Goal: Task Accomplishment & Management: Use online tool/utility

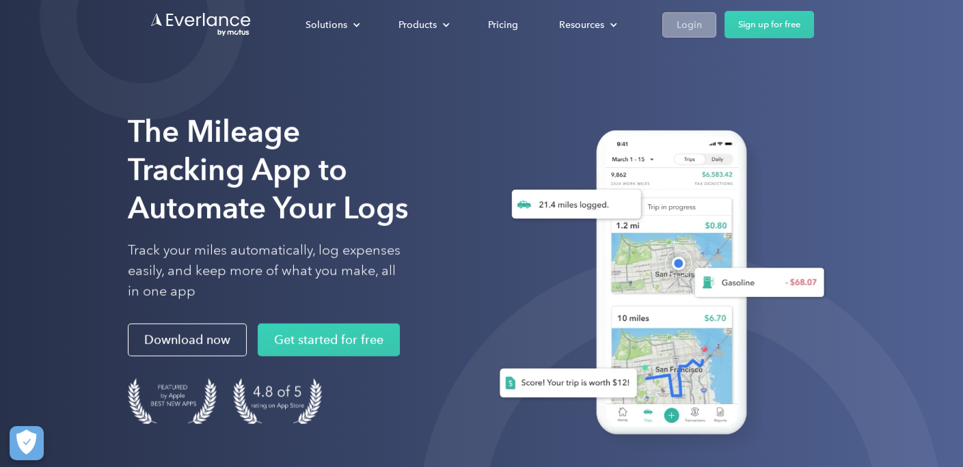
click at [679, 25] on div "Login" at bounding box center [689, 24] width 25 height 17
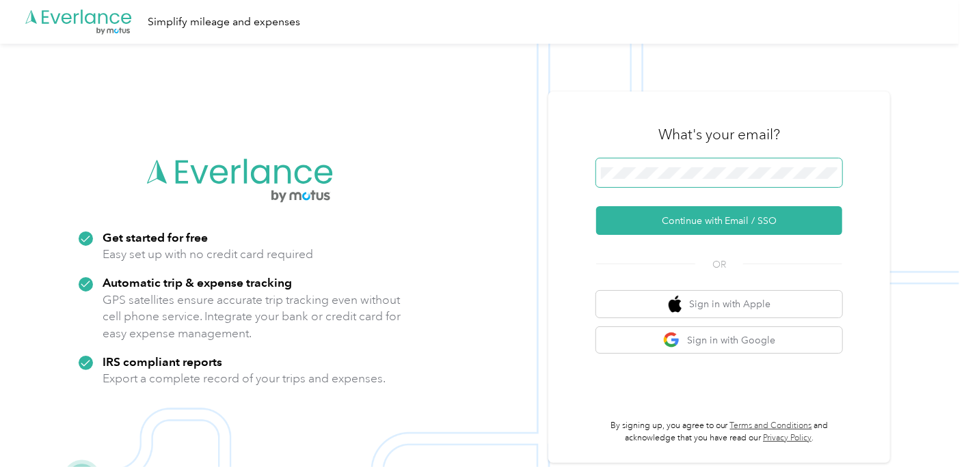
click at [641, 180] on span at bounding box center [719, 173] width 246 height 29
click at [596, 206] on button "Continue with Email / SSO" at bounding box center [719, 220] width 246 height 29
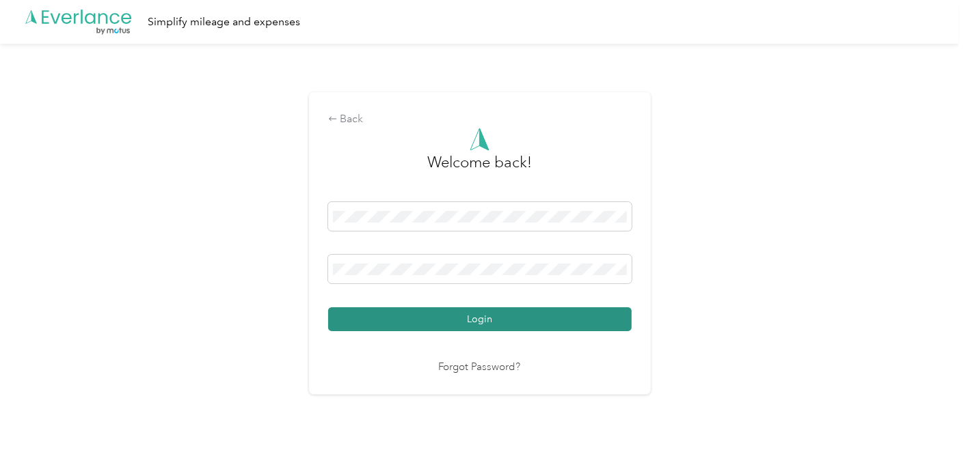
click at [496, 311] on button "Login" at bounding box center [479, 320] width 303 height 24
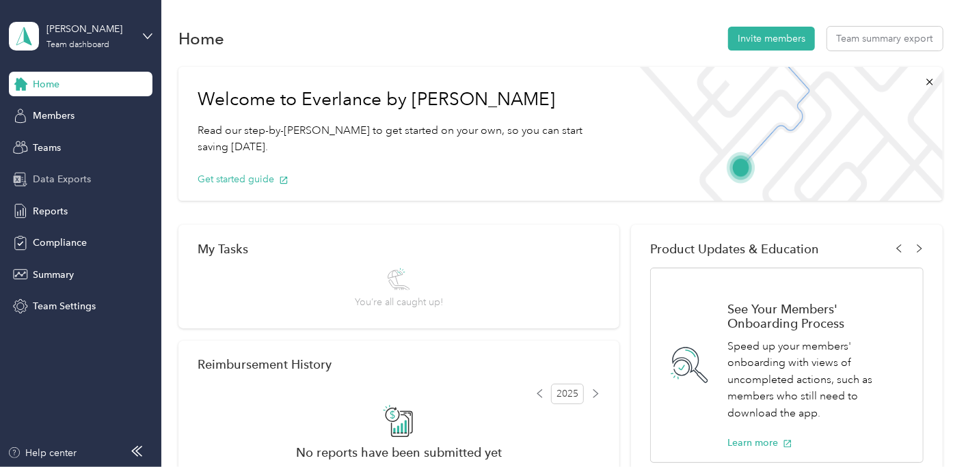
click at [66, 175] on span "Data Exports" at bounding box center [62, 179] width 58 height 14
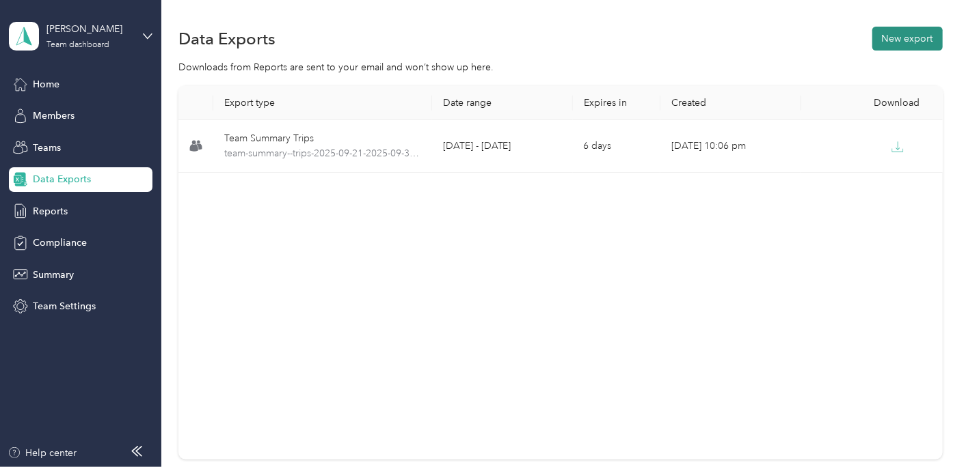
click at [913, 40] on button "New export" at bounding box center [907, 39] width 70 height 24
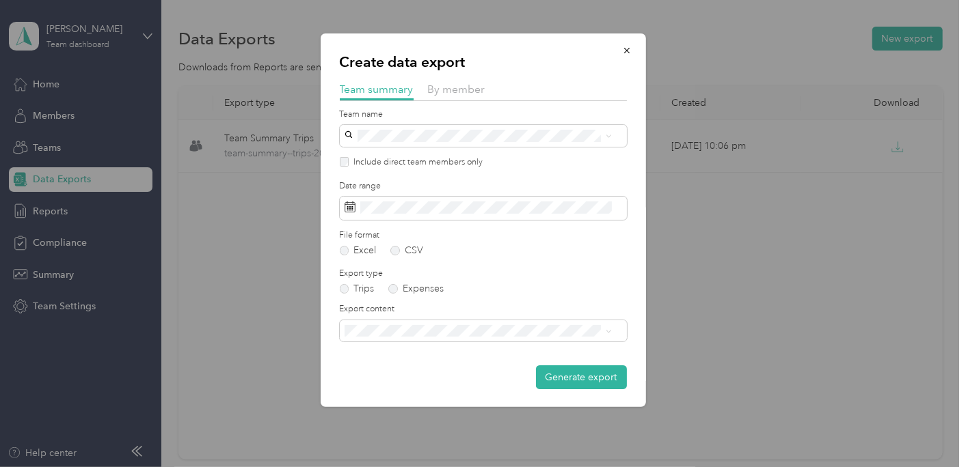
click at [451, 98] on div "By member" at bounding box center [456, 89] width 57 height 17
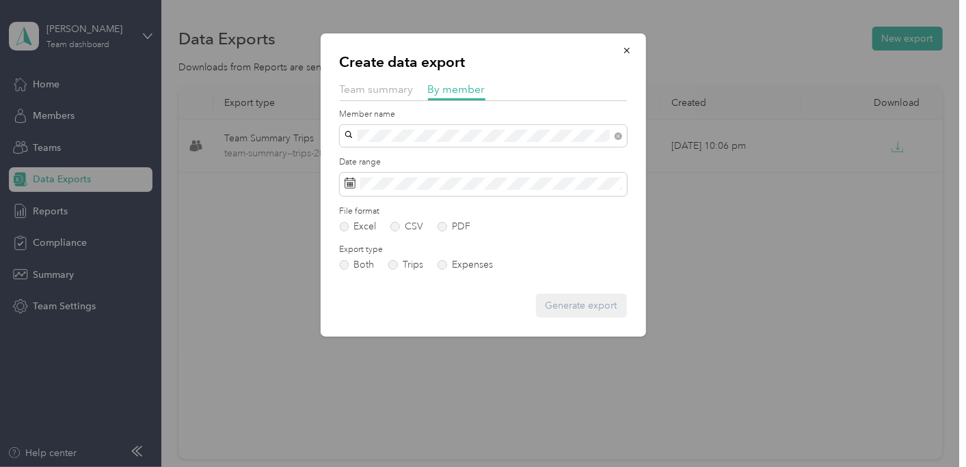
click at [402, 163] on li "Heidi Hosbein-Skidmore" at bounding box center [483, 153] width 287 height 24
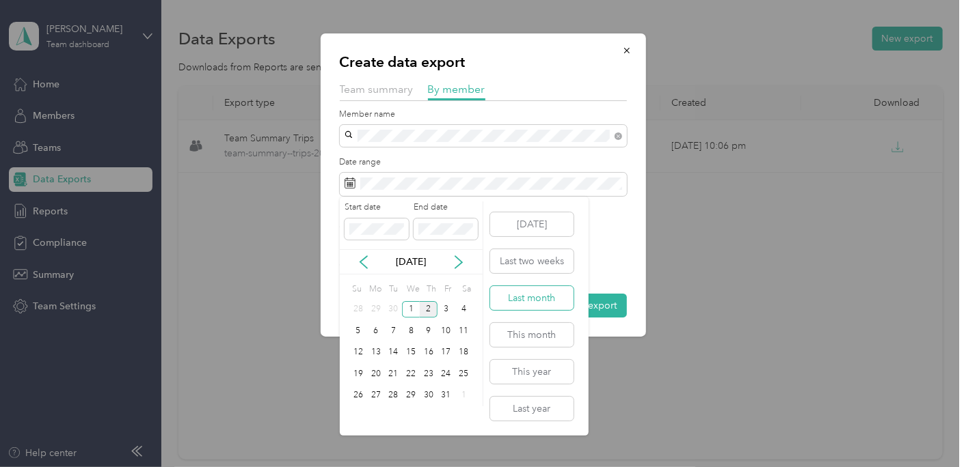
click at [525, 297] on button "Last month" at bounding box center [531, 298] width 83 height 24
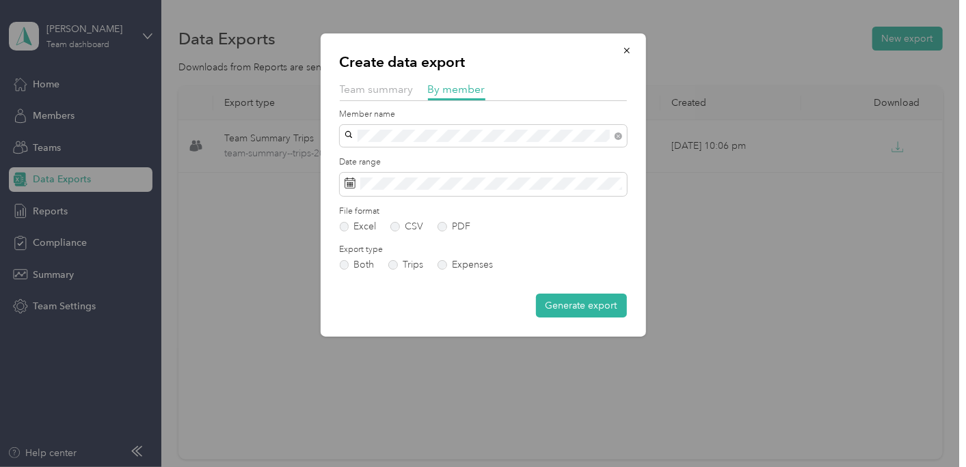
click at [449, 221] on div "File format Excel CSV PDF" at bounding box center [483, 219] width 287 height 27
click at [449, 224] on label "PDF" at bounding box center [453, 227] width 33 height 10
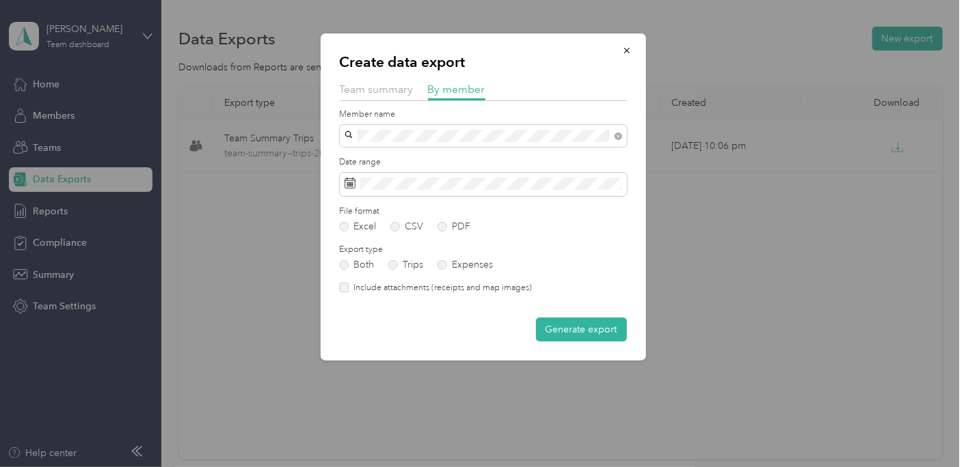
click at [452, 290] on label "Include attachments (receipts and map images)" at bounding box center [440, 288] width 183 height 12
click at [577, 332] on button "Generate export" at bounding box center [581, 330] width 91 height 24
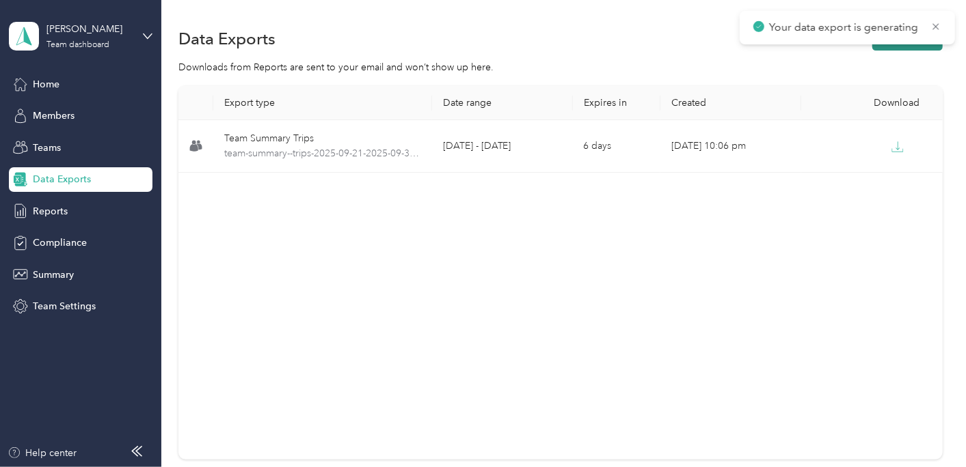
click at [890, 47] on button "New export" at bounding box center [907, 39] width 70 height 24
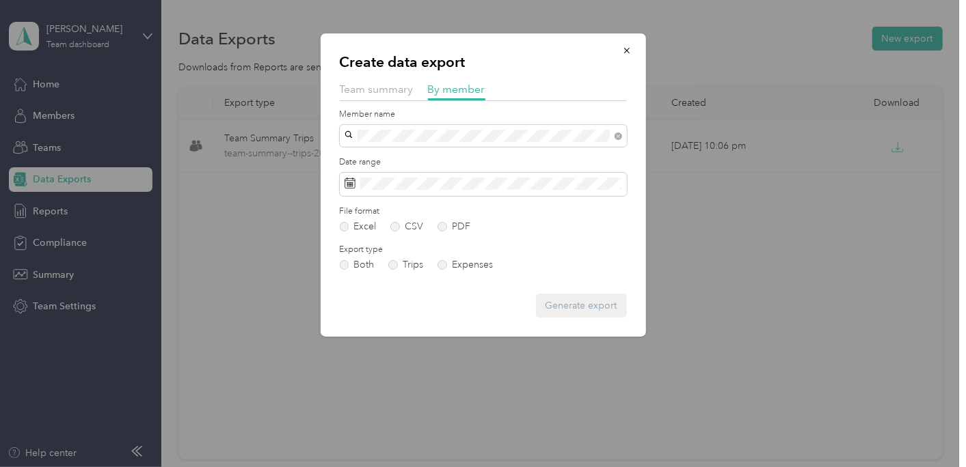
click at [480, 155] on div "Spencer Carter" at bounding box center [483, 153] width 268 height 14
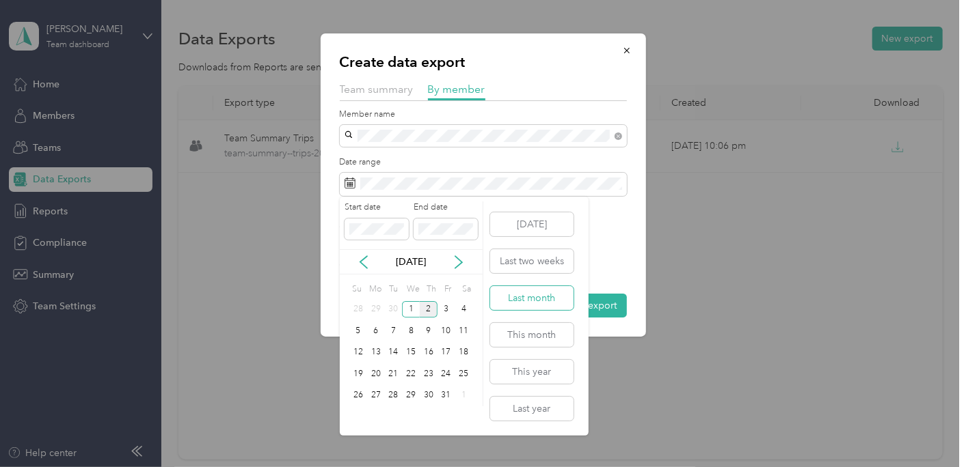
click at [513, 295] on button "Last month" at bounding box center [531, 298] width 83 height 24
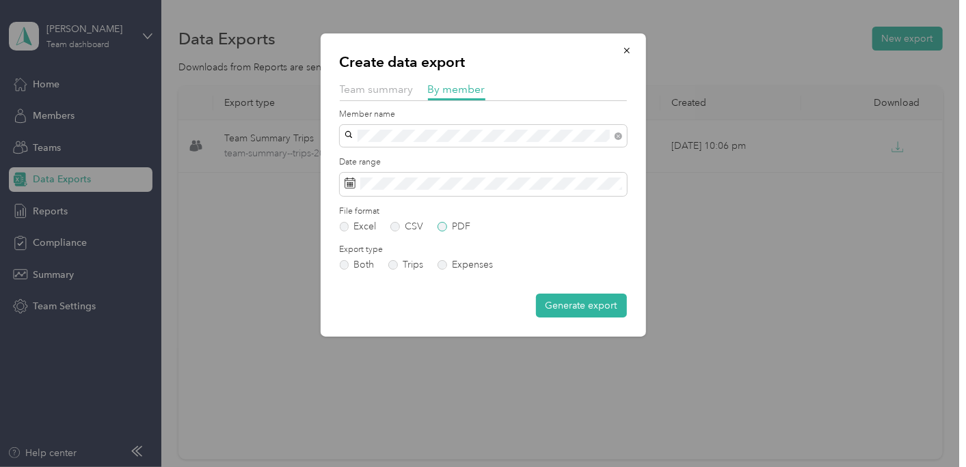
click at [448, 231] on form "Member name Date range File format Excel CSV PDF Export type Both Trips Expense…" at bounding box center [483, 214] width 287 height 210
click at [448, 231] on label "PDF" at bounding box center [453, 227] width 33 height 10
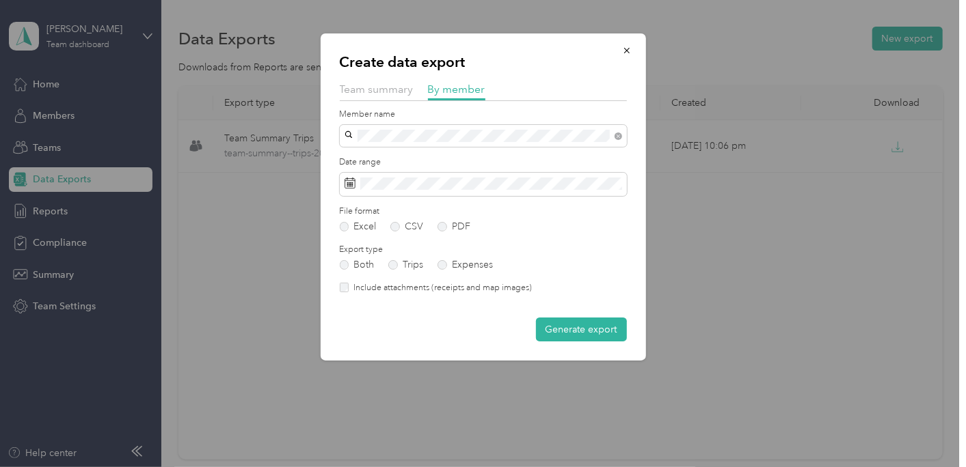
click at [433, 286] on label "Include attachments (receipts and map images)" at bounding box center [440, 288] width 183 height 12
click at [537, 329] on button "Generate export" at bounding box center [581, 330] width 91 height 24
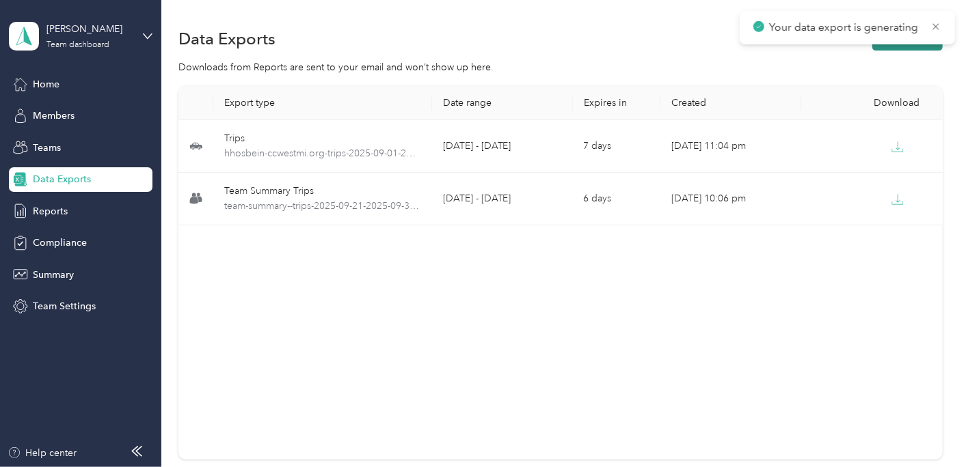
click at [893, 48] on button "New export" at bounding box center [907, 39] width 70 height 24
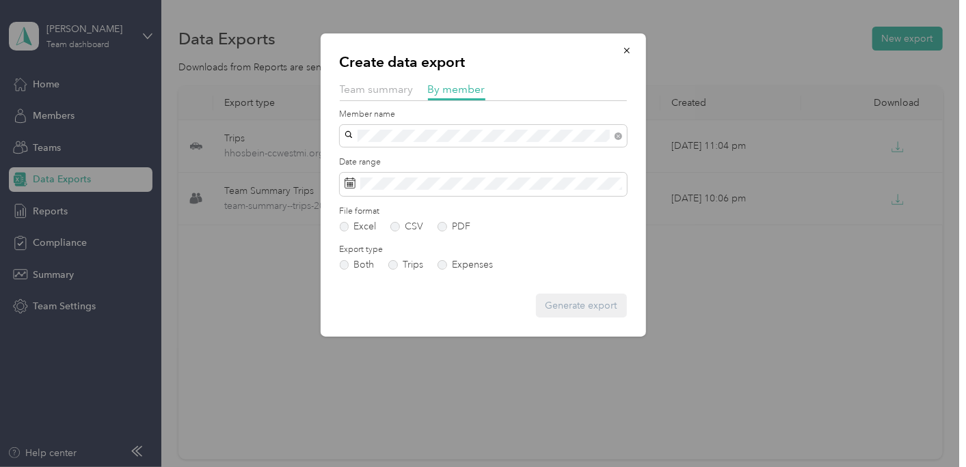
click at [452, 159] on div "Erika File" at bounding box center [483, 157] width 268 height 14
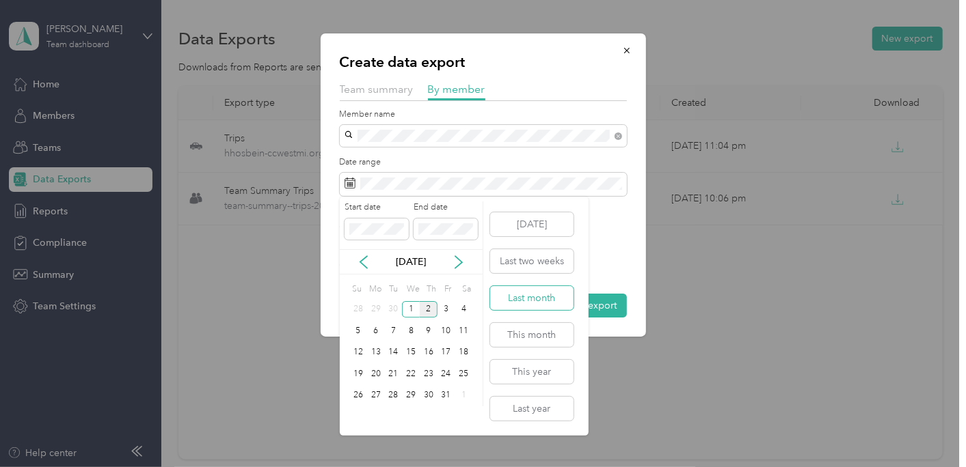
click at [524, 292] on button "Last month" at bounding box center [531, 298] width 83 height 24
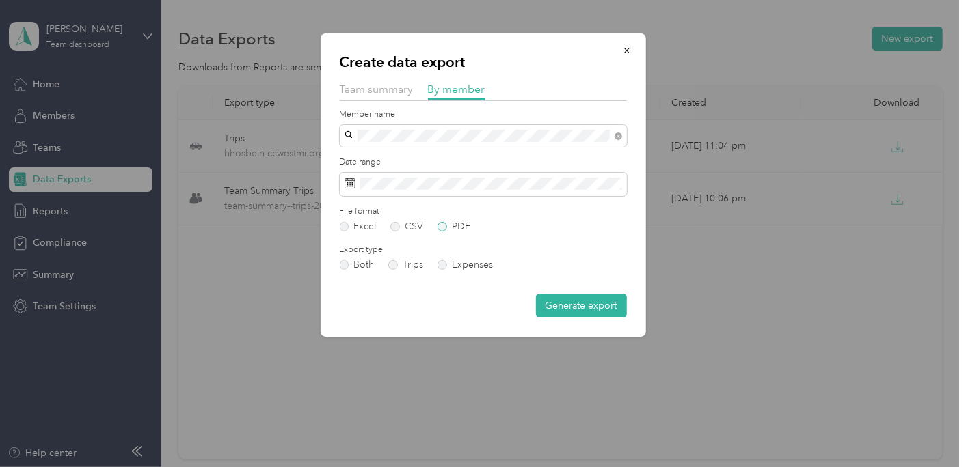
click at [449, 231] on label "PDF" at bounding box center [453, 227] width 33 height 10
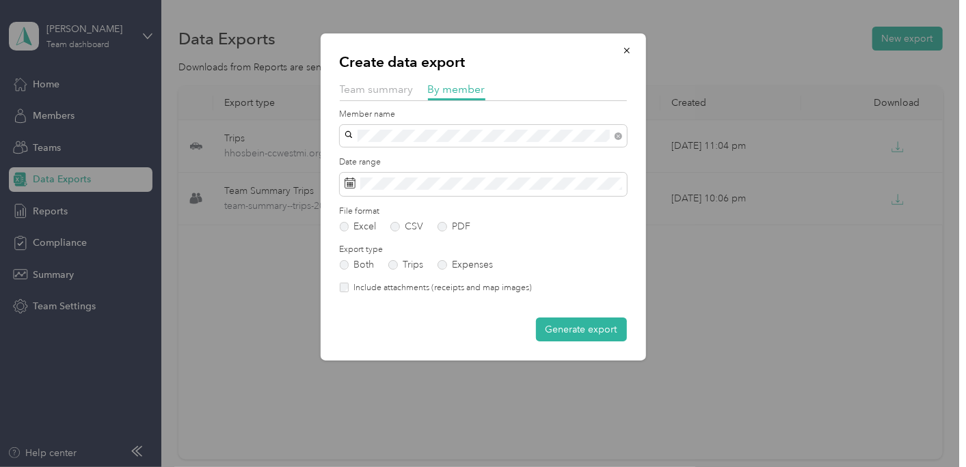
click at [429, 293] on label "Include attachments (receipts and map images)" at bounding box center [440, 288] width 183 height 12
click at [570, 329] on button "Generate export" at bounding box center [581, 330] width 91 height 24
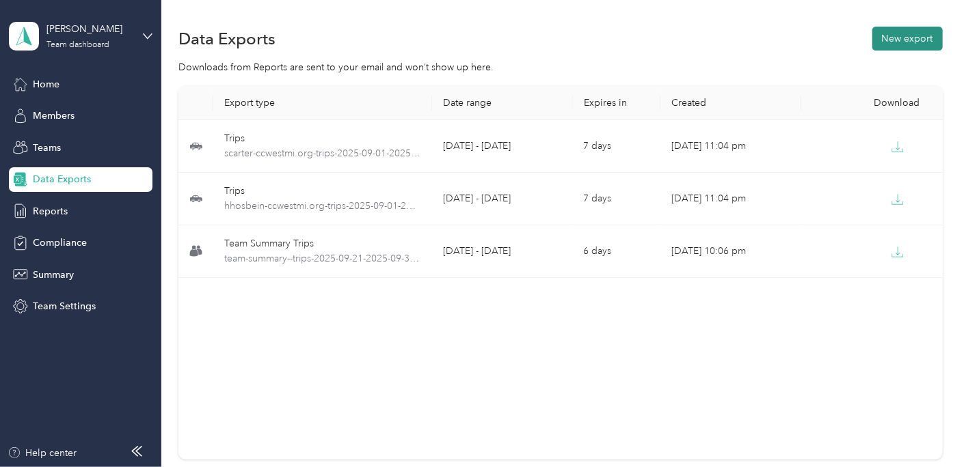
click at [892, 47] on button "New export" at bounding box center [907, 39] width 70 height 24
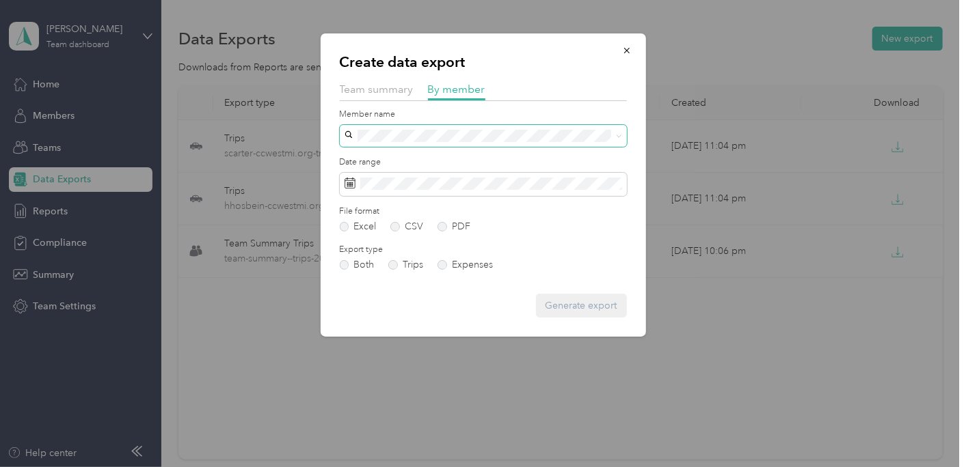
click at [506, 128] on span at bounding box center [483, 136] width 287 height 22
click at [465, 155] on div "Katarra Roberts" at bounding box center [483, 153] width 268 height 14
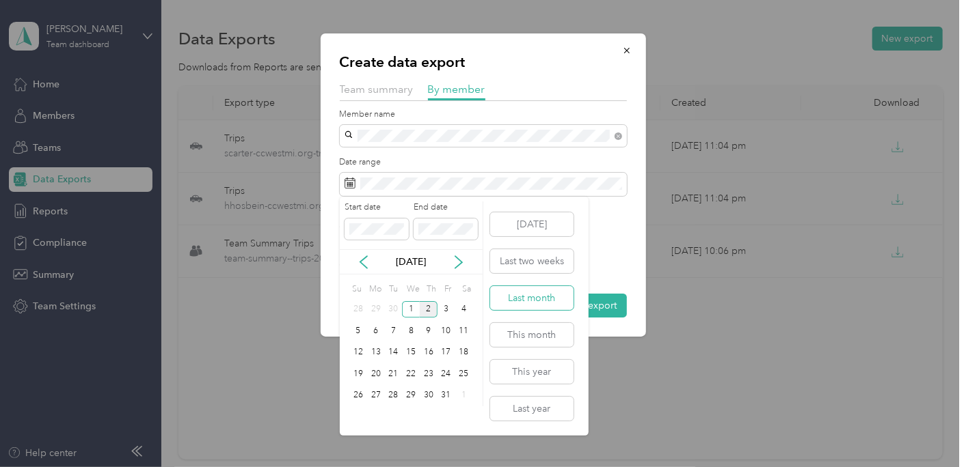
click at [543, 293] on button "Last month" at bounding box center [531, 298] width 83 height 24
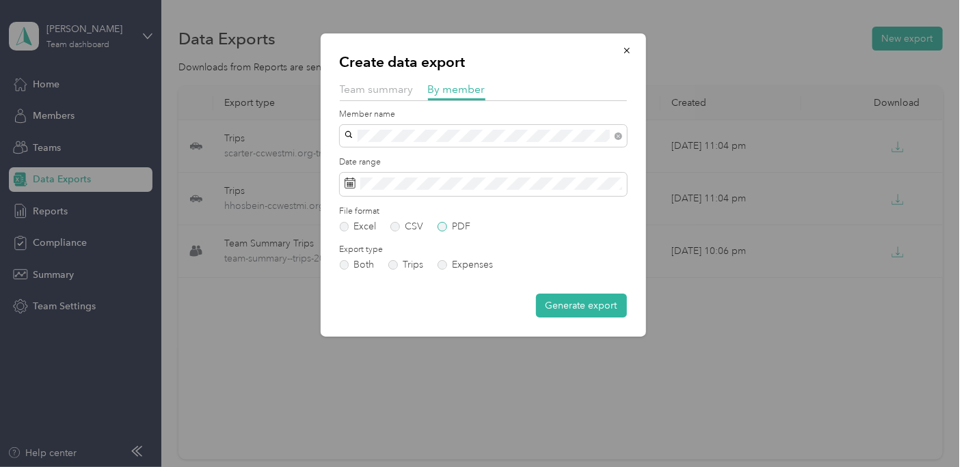
click at [445, 231] on label "PDF" at bounding box center [453, 227] width 33 height 10
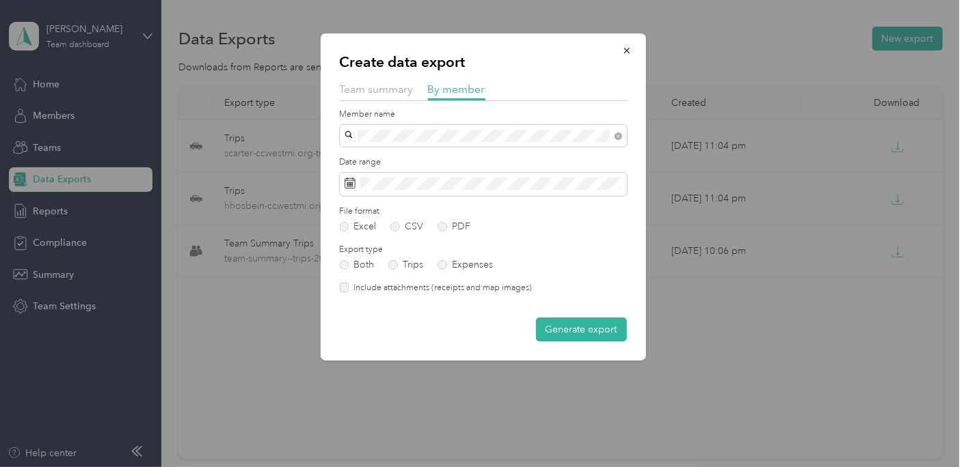
click at [416, 290] on label "Include attachments (receipts and map images)" at bounding box center [440, 288] width 183 height 12
click at [562, 335] on button "Generate export" at bounding box center [581, 330] width 91 height 24
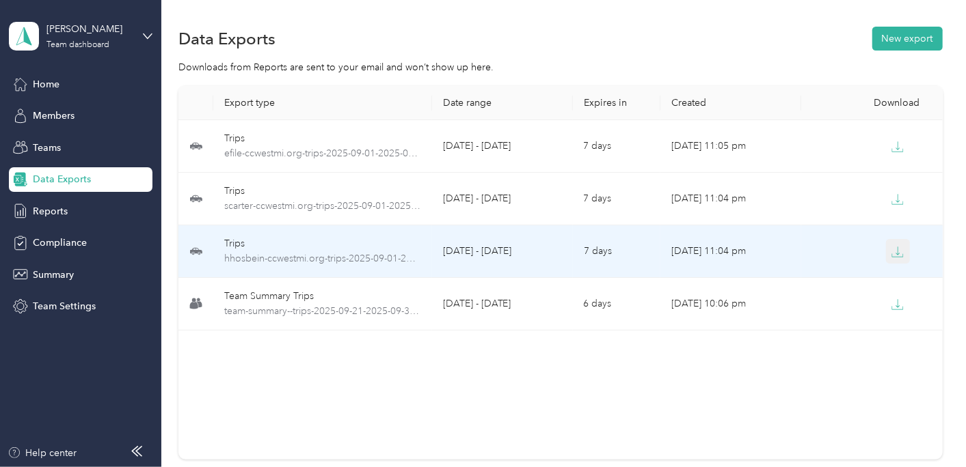
click at [893, 249] on icon "button" at bounding box center [897, 252] width 12 height 12
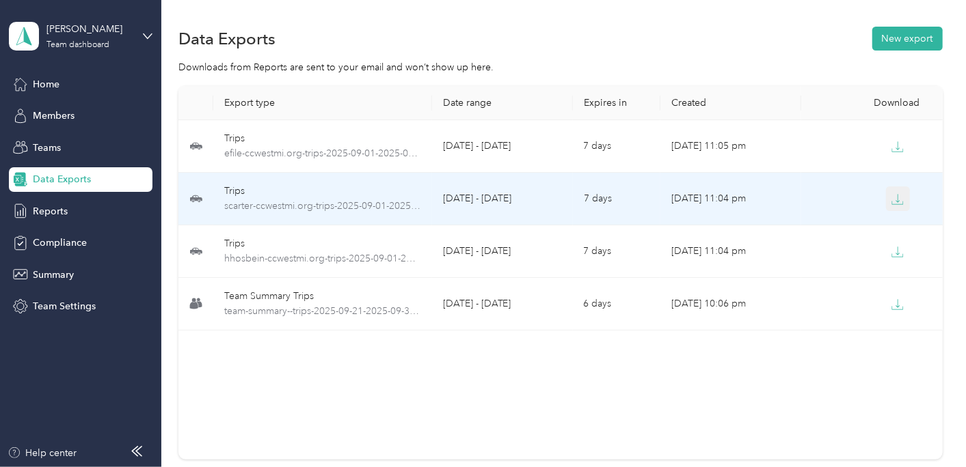
click at [896, 201] on icon "button" at bounding box center [898, 198] width 4 height 8
click at [887, 192] on button "button" at bounding box center [898, 199] width 25 height 25
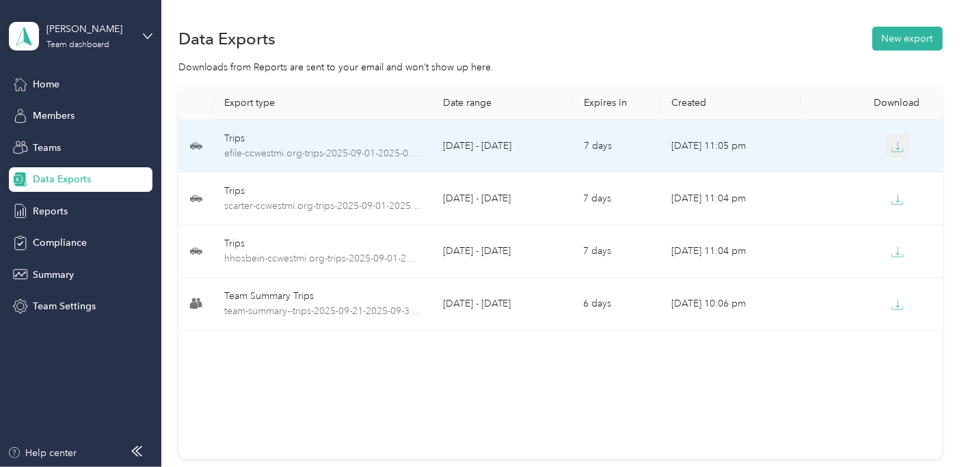
click at [892, 148] on icon "button" at bounding box center [897, 147] width 12 height 12
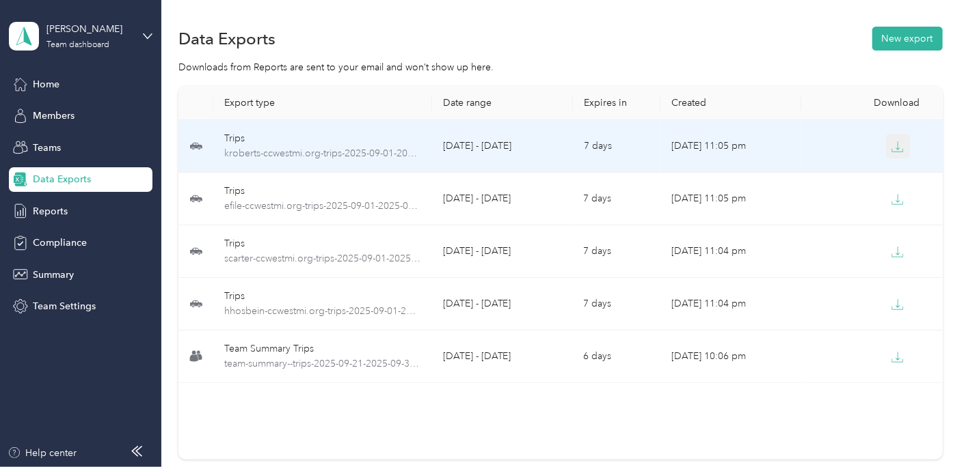
click at [886, 146] on button "button" at bounding box center [898, 146] width 25 height 25
